Goal: Find specific page/section: Find specific page/section

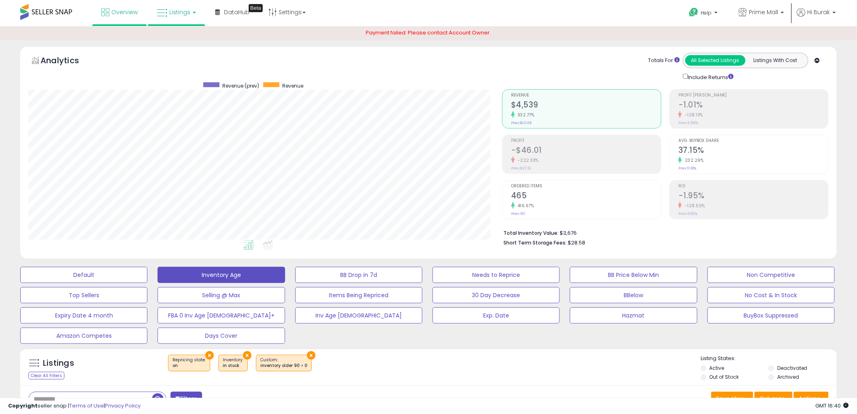
scroll to position [166, 474]
click at [176, 15] on span "Listings" at bounding box center [179, 12] width 21 height 8
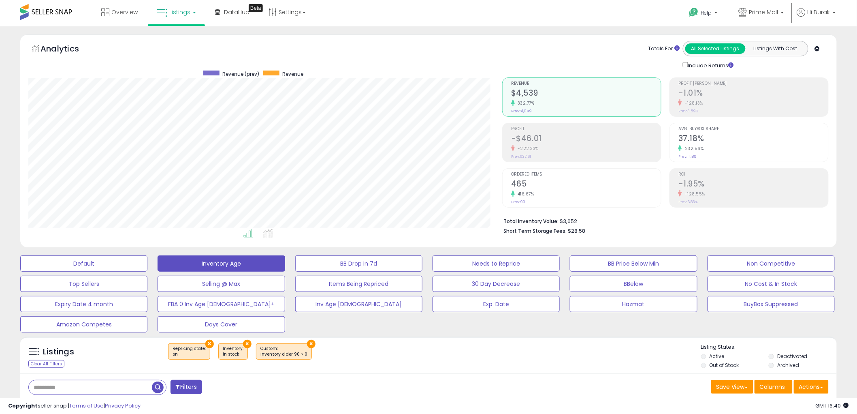
scroll to position [166, 474]
click at [178, 15] on span "Listings" at bounding box center [179, 12] width 21 height 8
click at [182, 39] on icon at bounding box center [182, 40] width 35 height 11
